Goal: Information Seeking & Learning: Learn about a topic

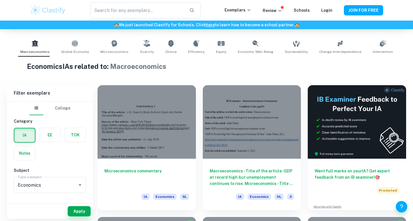
scroll to position [125, 0]
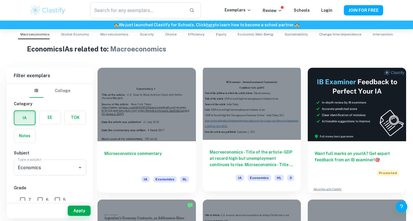
click at [229, 91] on div at bounding box center [252, 103] width 98 height 74
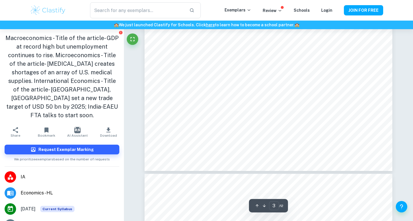
scroll to position [911, 0]
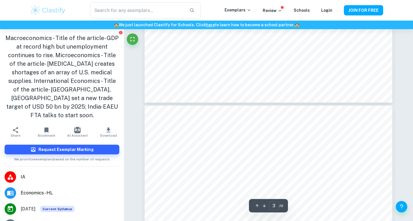
type input "4"
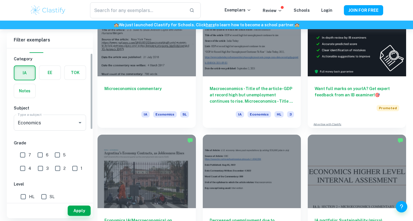
scroll to position [10, 0]
click at [25, 195] on input "HL" at bounding box center [22, 196] width 11 height 11
checkbox input "true"
click at [22, 156] on input "7" at bounding box center [22, 154] width 11 height 11
checkbox input "true"
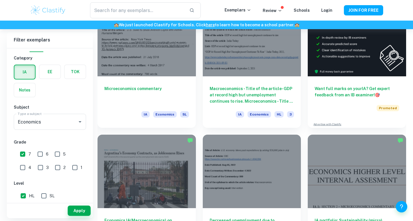
click at [40, 154] on input "6" at bounding box center [39, 154] width 11 height 11
checkbox input "true"
click at [56, 154] on input "5" at bounding box center [57, 154] width 11 height 11
checkbox input "false"
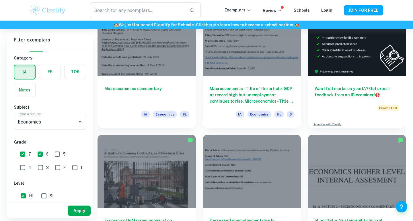
click at [79, 209] on button "Apply" at bounding box center [79, 211] width 23 height 10
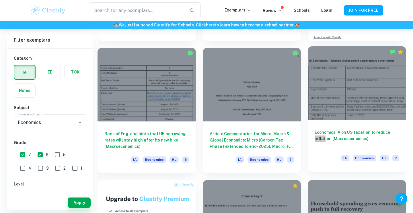
scroll to position [278, 0]
click at [341, 90] on div at bounding box center [356, 83] width 98 height 74
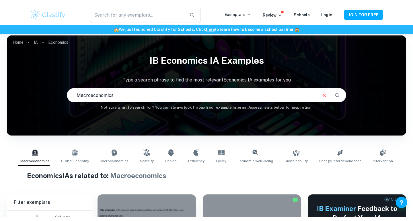
scroll to position [106, 0]
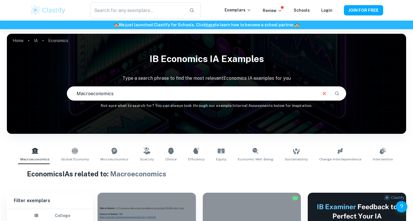
scroll to position [0, 0]
